Goal: Find specific page/section: Find specific page/section

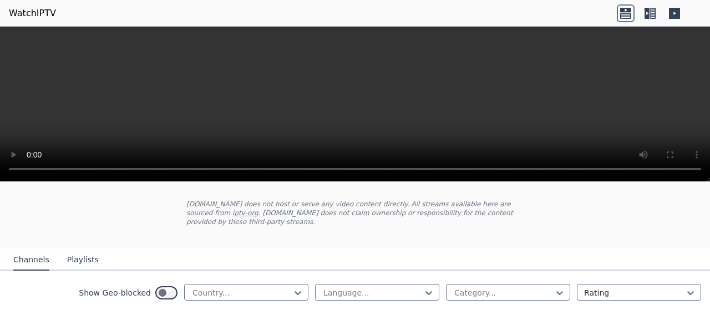
scroll to position [55, 0]
click at [665, 7] on div at bounding box center [650, 13] width 67 height 18
click at [678, 12] on icon at bounding box center [674, 13] width 11 height 11
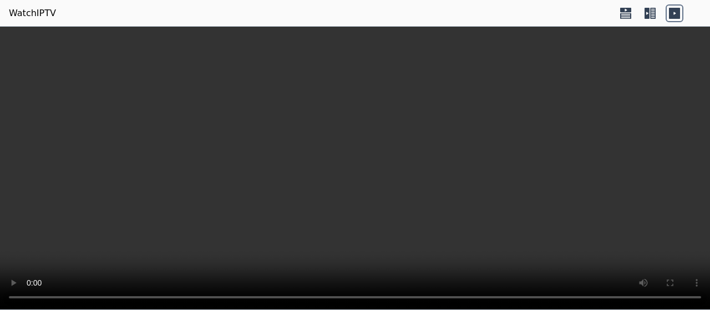
click at [628, 8] on icon at bounding box center [625, 10] width 11 height 4
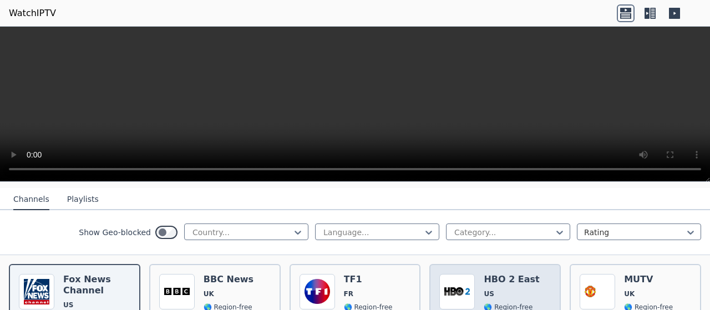
scroll to position [111, 0]
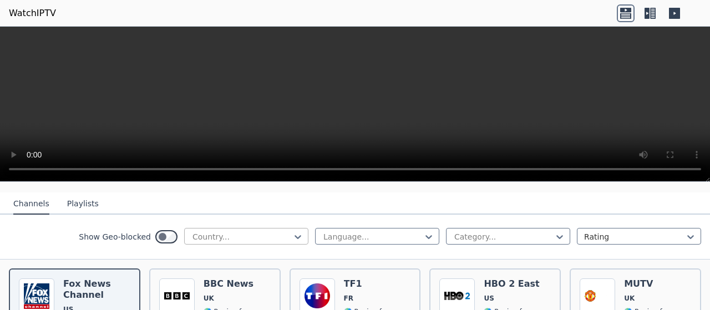
click at [239, 231] on div at bounding box center [241, 236] width 101 height 11
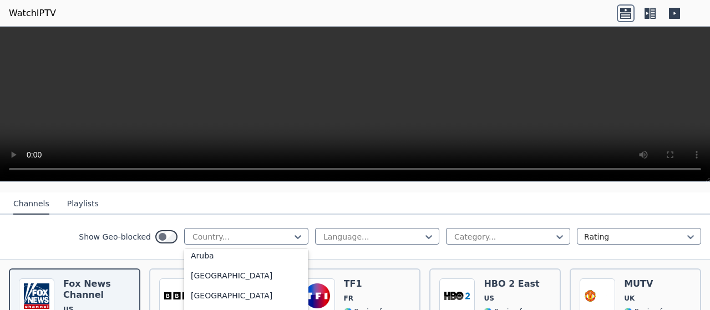
scroll to position [166, 0]
click at [239, 266] on div "[GEOGRAPHIC_DATA]" at bounding box center [246, 275] width 124 height 20
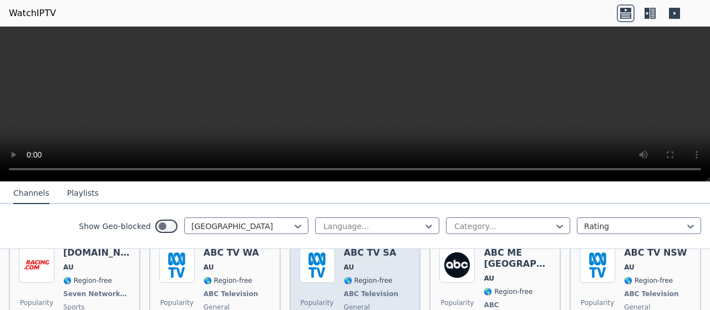
scroll to position [166, 0]
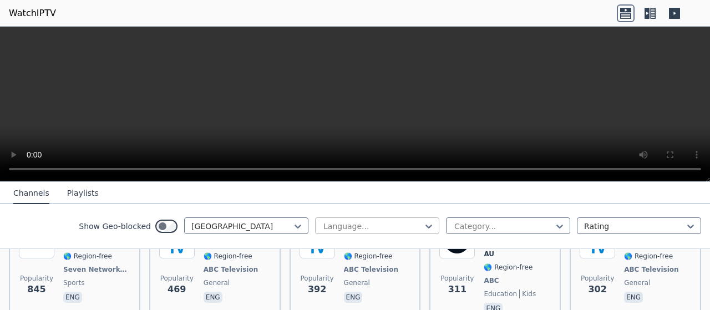
click at [356, 228] on div at bounding box center [372, 226] width 101 height 11
click at [356, 224] on div at bounding box center [372, 226] width 101 height 11
click at [454, 226] on div at bounding box center [503, 226] width 101 height 11
click at [453, 226] on div at bounding box center [503, 226] width 101 height 11
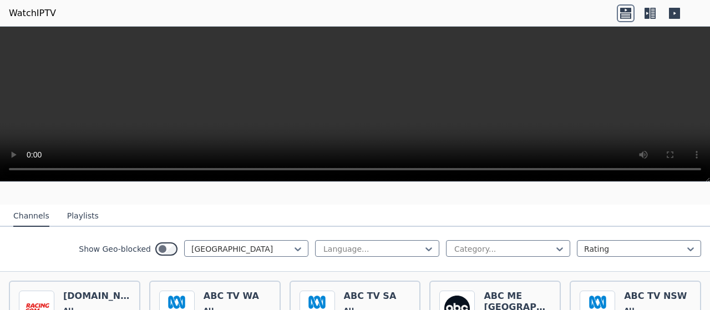
scroll to position [55, 0]
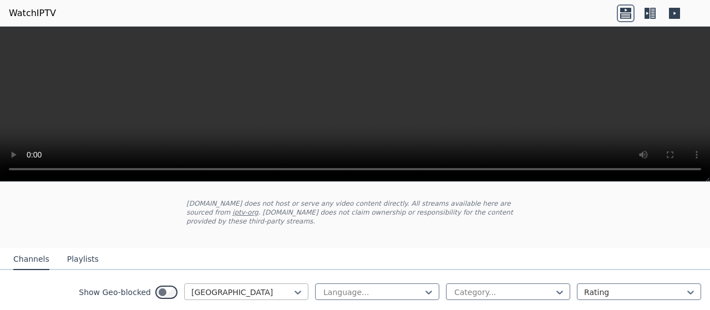
click at [256, 287] on div at bounding box center [241, 292] width 101 height 11
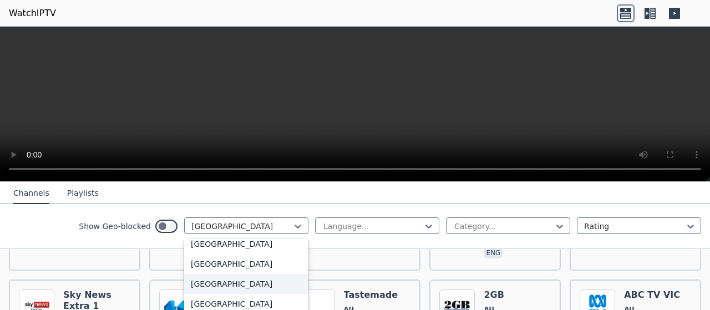
scroll to position [3909, 0]
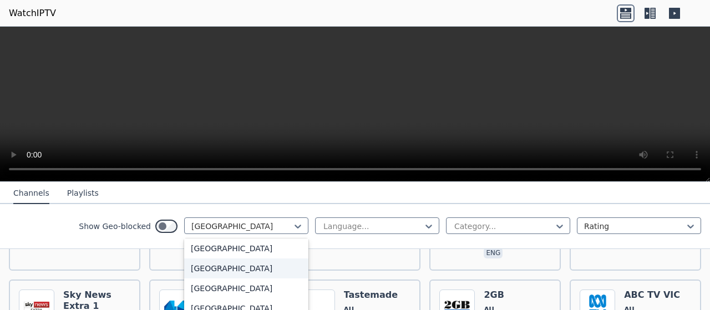
click at [228, 265] on div "[GEOGRAPHIC_DATA]" at bounding box center [246, 269] width 124 height 20
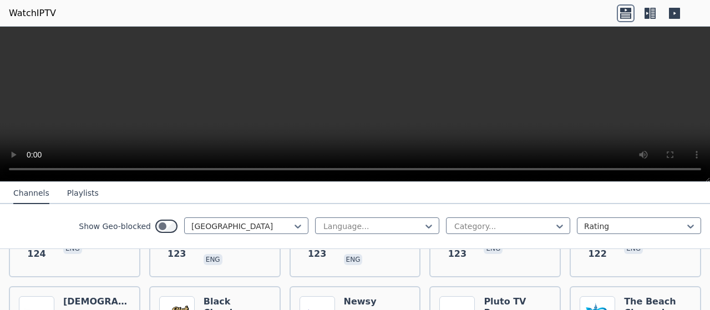
scroll to position [4107, 0]
